Goal: Information Seeking & Learning: Check status

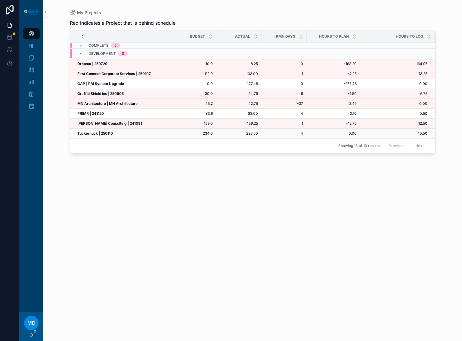
click at [116, 134] on div "Tuckernuck | 250110 Tuckernuck | 250110" at bounding box center [122, 133] width 90 height 5
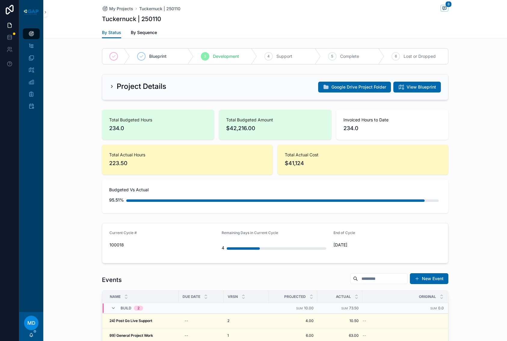
scroll to position [120, 0]
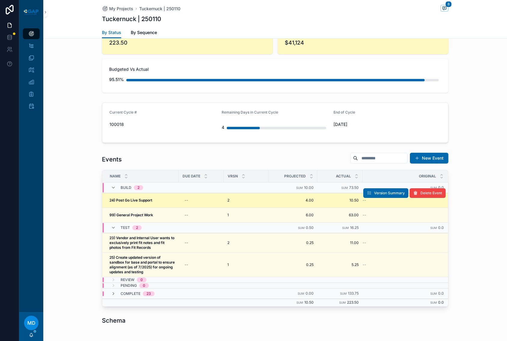
click at [155, 199] on div "24) Post Go Live Support 24) Post Go Live Support" at bounding box center [143, 200] width 66 height 5
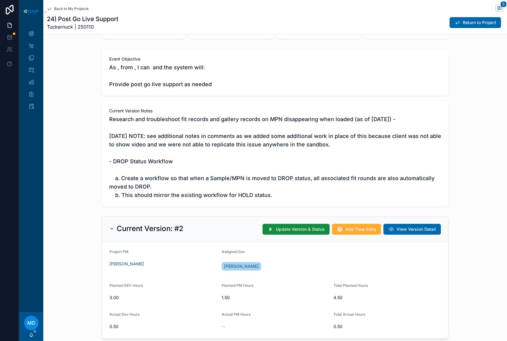
scroll to position [60, 0]
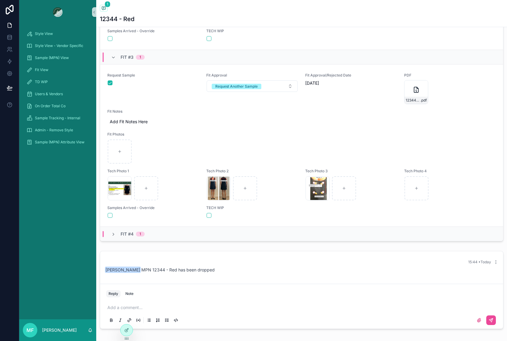
scroll to position [277, 0]
